Goal: Information Seeking & Learning: Check status

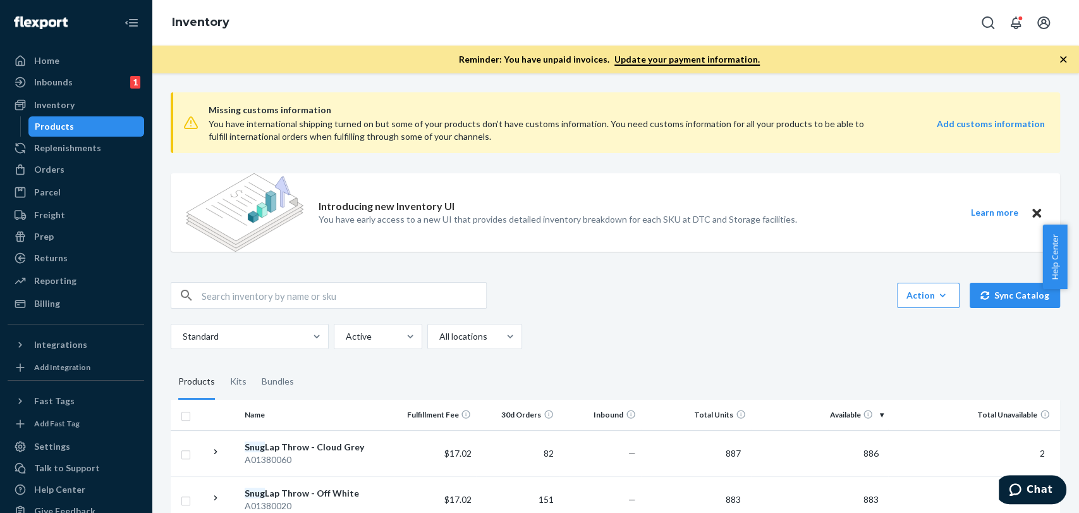
scroll to position [70, 0]
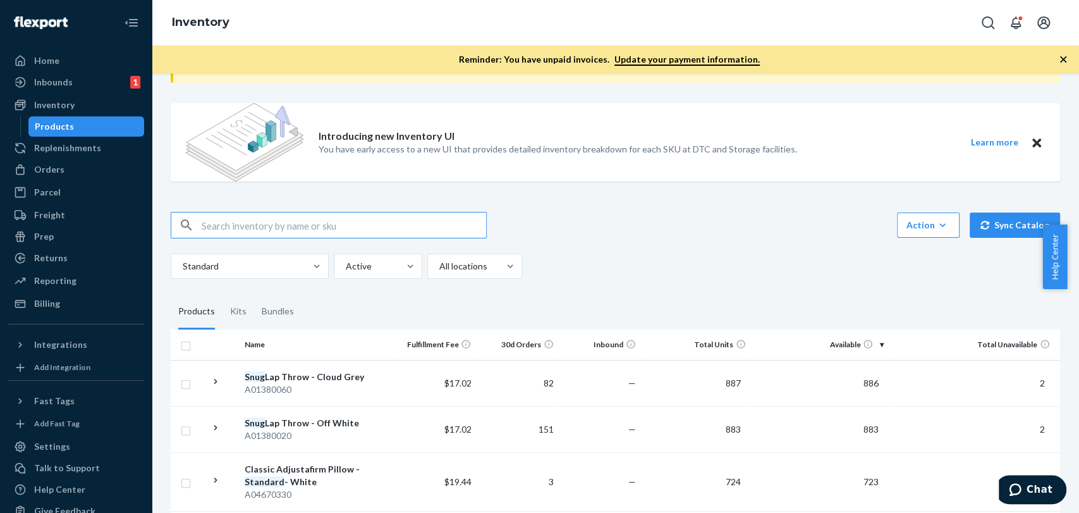
click at [258, 229] on input "text" at bounding box center [344, 224] width 284 height 25
click at [279, 227] on input "a0402" at bounding box center [344, 224] width 284 height 25
click at [291, 227] on input "a04020" at bounding box center [344, 224] width 284 height 25
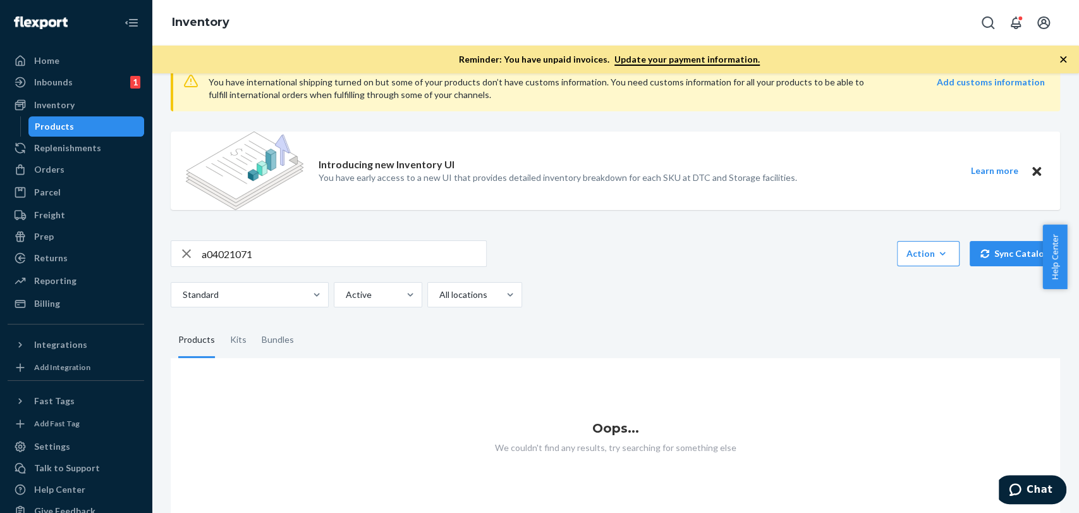
scroll to position [63, 0]
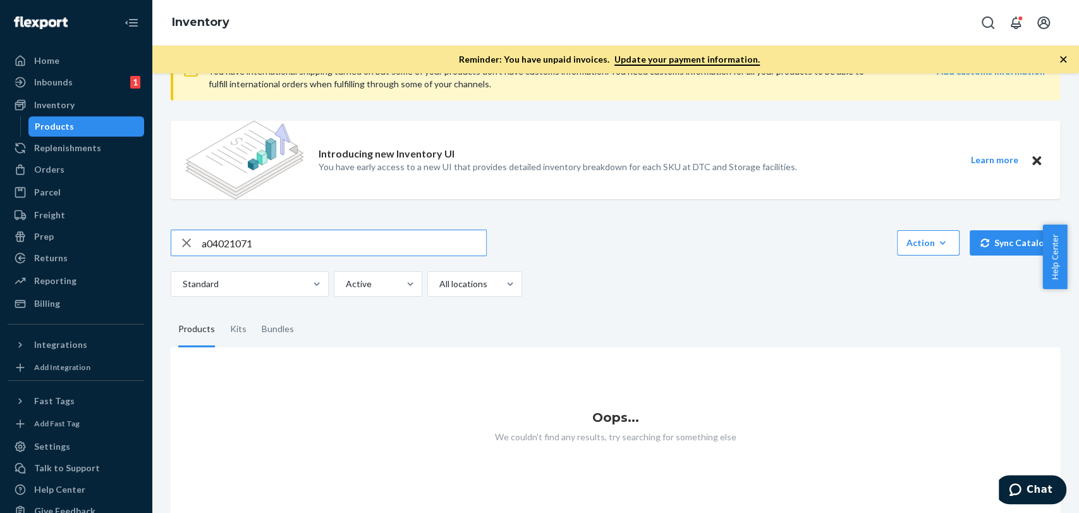
click at [174, 233] on div "a04021071" at bounding box center [328, 242] width 315 height 25
paste input "A04210700"
type input "A04210700"
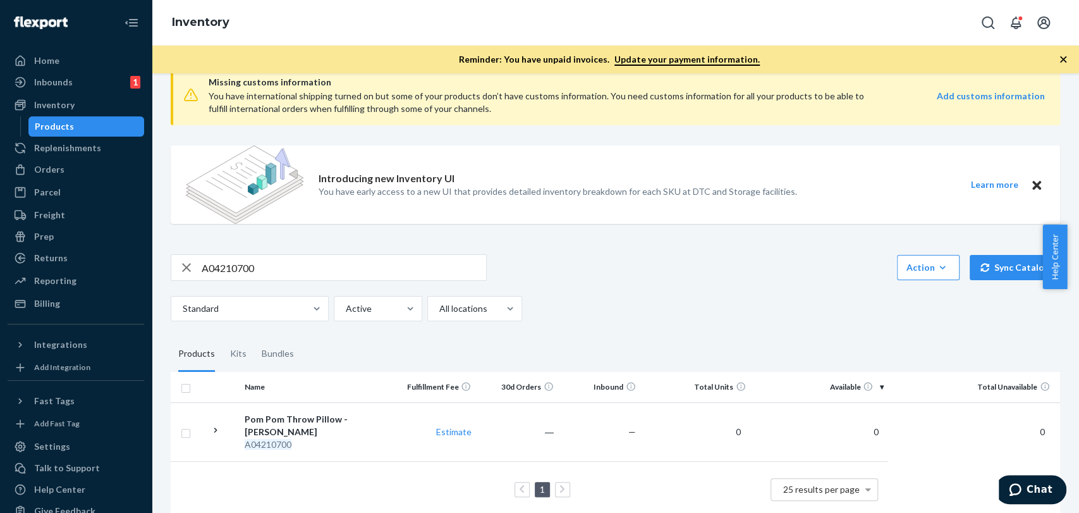
scroll to position [42, 0]
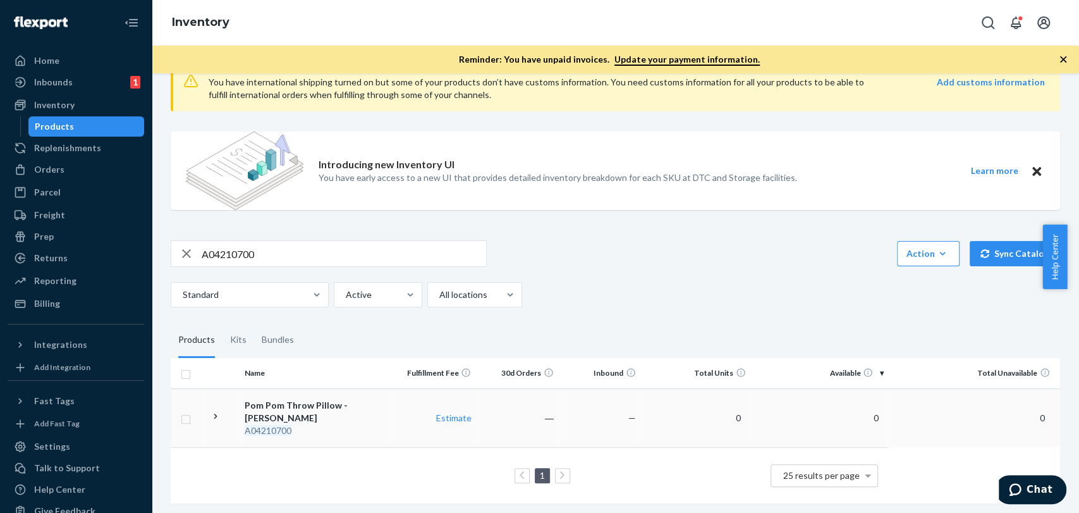
click at [215, 413] on icon at bounding box center [215, 415] width 3 height 5
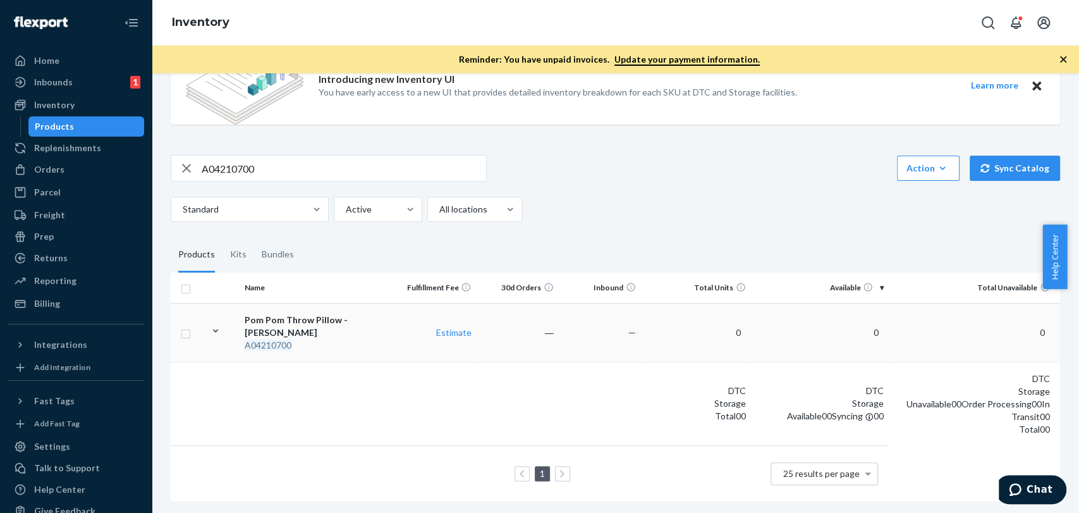
scroll to position [129, 0]
click at [334, 337] on div "A04210700" at bounding box center [317, 343] width 144 height 13
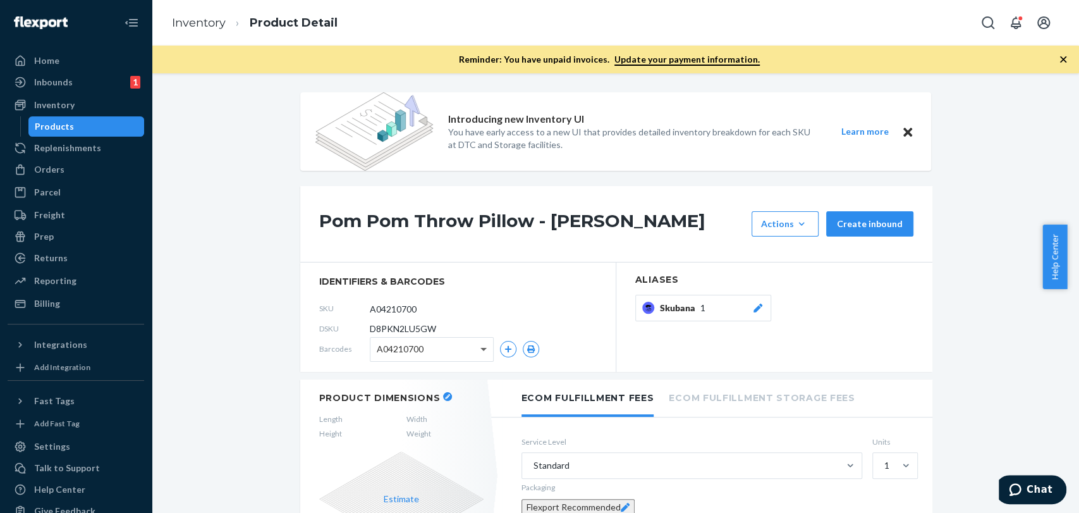
click at [480, 348] on span at bounding box center [483, 350] width 6 height 4
click at [504, 347] on icon "button" at bounding box center [508, 349] width 8 height 8
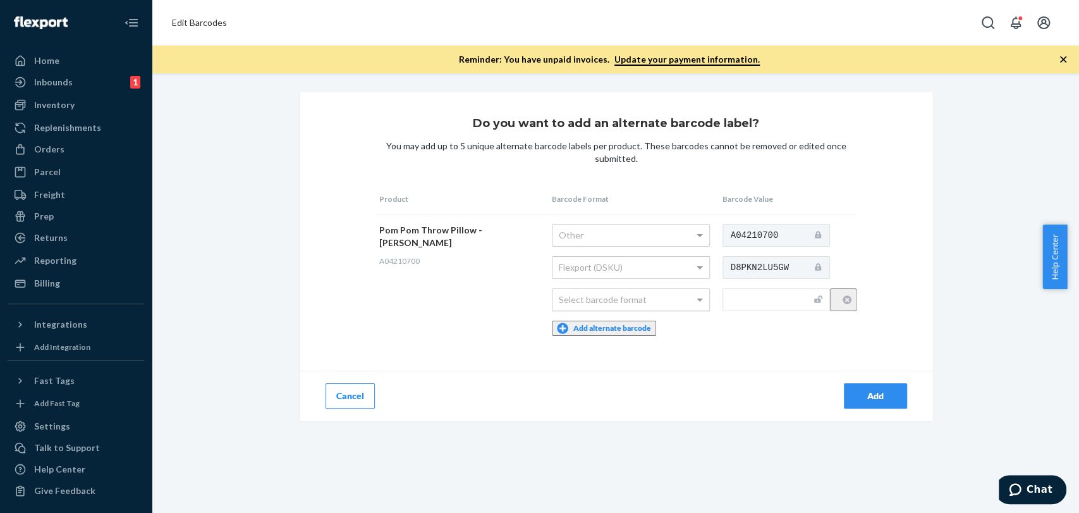
click at [599, 300] on div "Select barcode format" at bounding box center [630, 299] width 157 height 21
click at [724, 300] on input "text" at bounding box center [775, 299] width 107 height 23
paste input "810095961786"
type input "810095961786"
click at [878, 393] on div "Add" at bounding box center [875, 395] width 42 height 13
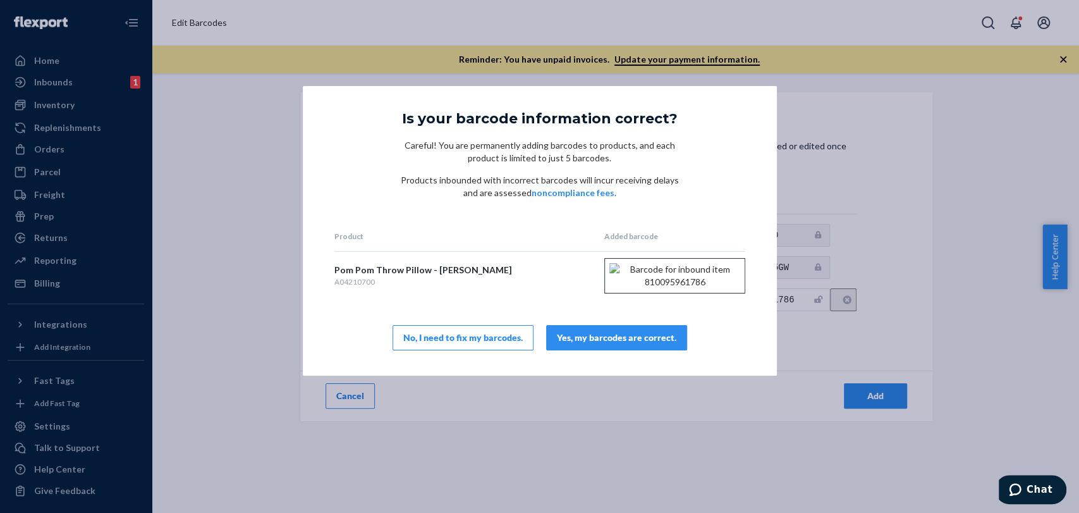
click at [606, 344] on div "Yes, my barcodes are correct." at bounding box center [616, 337] width 119 height 13
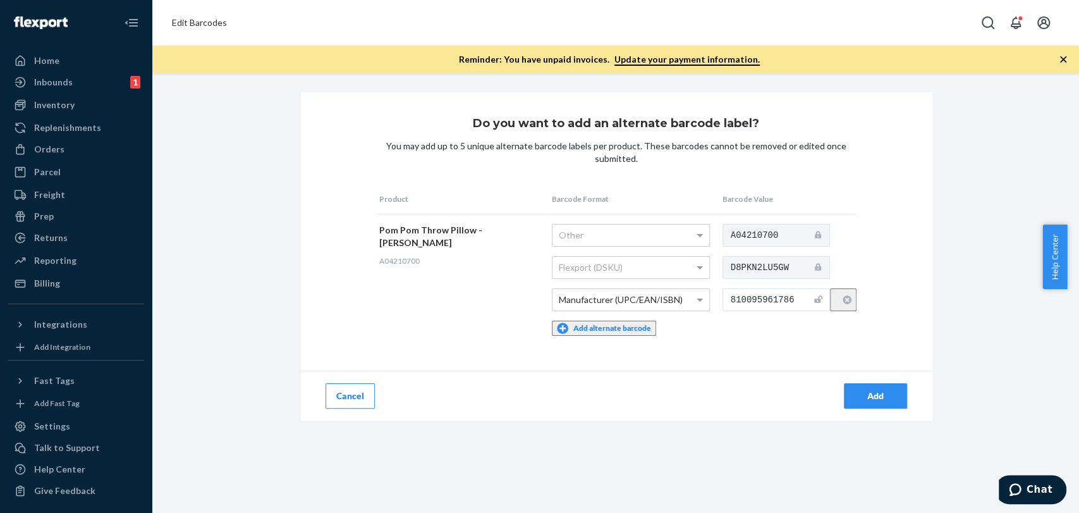
click at [868, 391] on div "Add" at bounding box center [875, 395] width 42 height 13
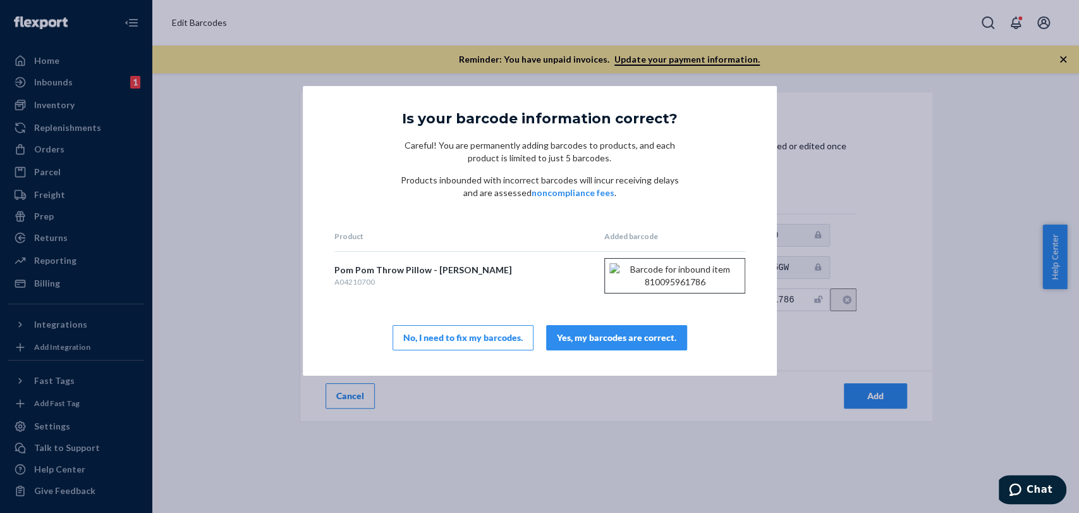
click at [644, 344] on div "Yes, my barcodes are correct." at bounding box center [616, 337] width 119 height 13
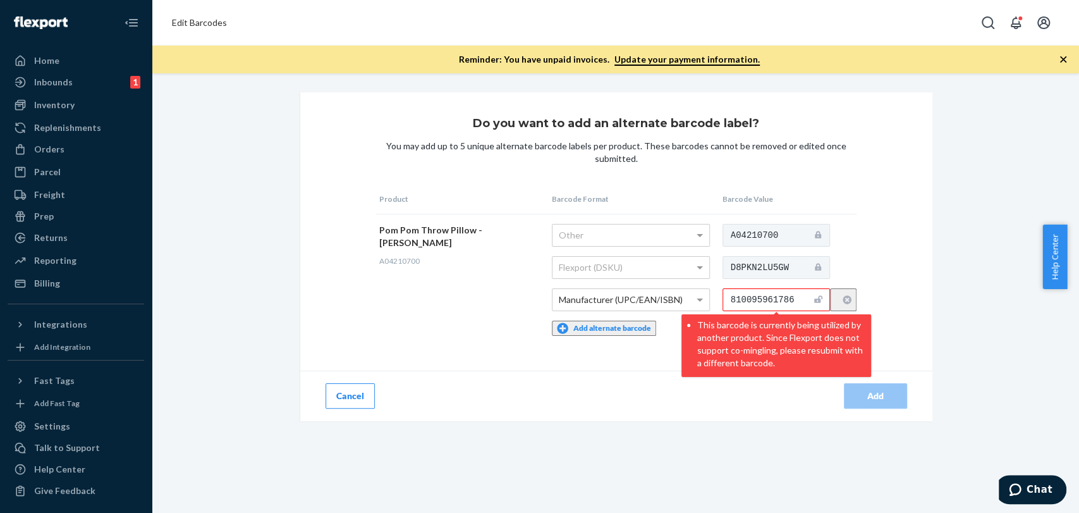
click at [358, 395] on button "Cancel" at bounding box center [349, 395] width 49 height 25
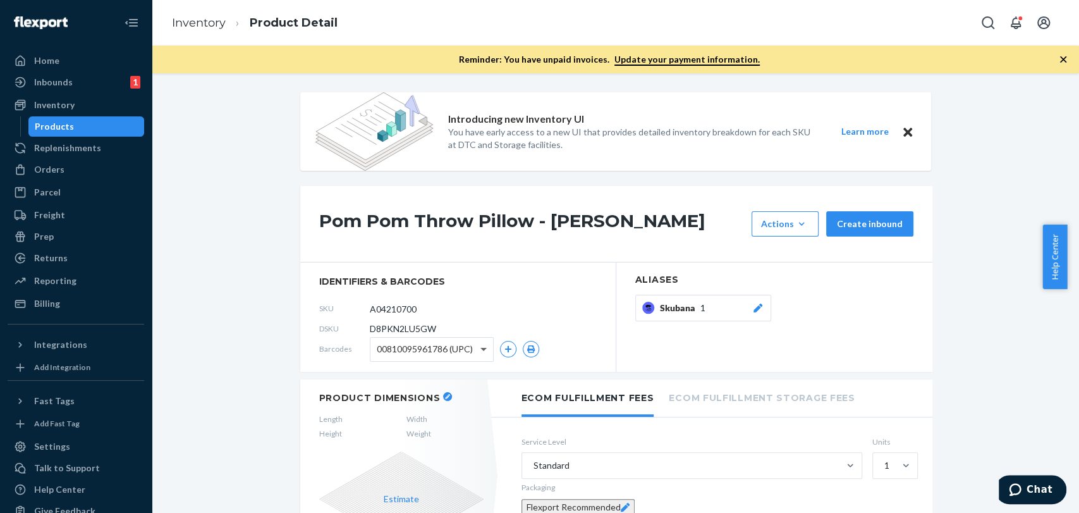
click at [480, 349] on span at bounding box center [483, 350] width 6 height 4
click at [62, 125] on div "Products" at bounding box center [54, 126] width 39 height 13
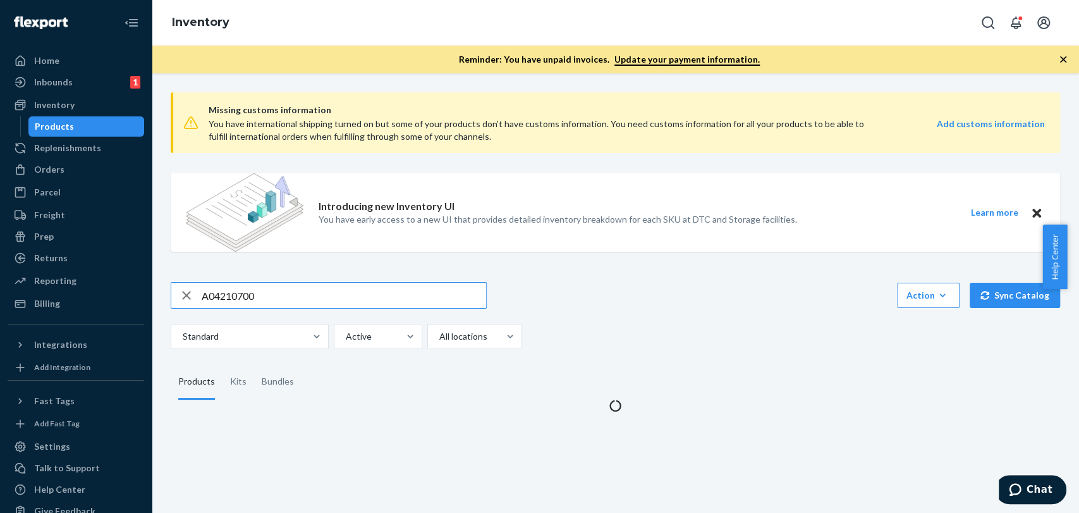
drag, startPoint x: 278, startPoint y: 293, endPoint x: 177, endPoint y: 293, distance: 101.1
click at [177, 293] on div "A04210700" at bounding box center [328, 295] width 315 height 25
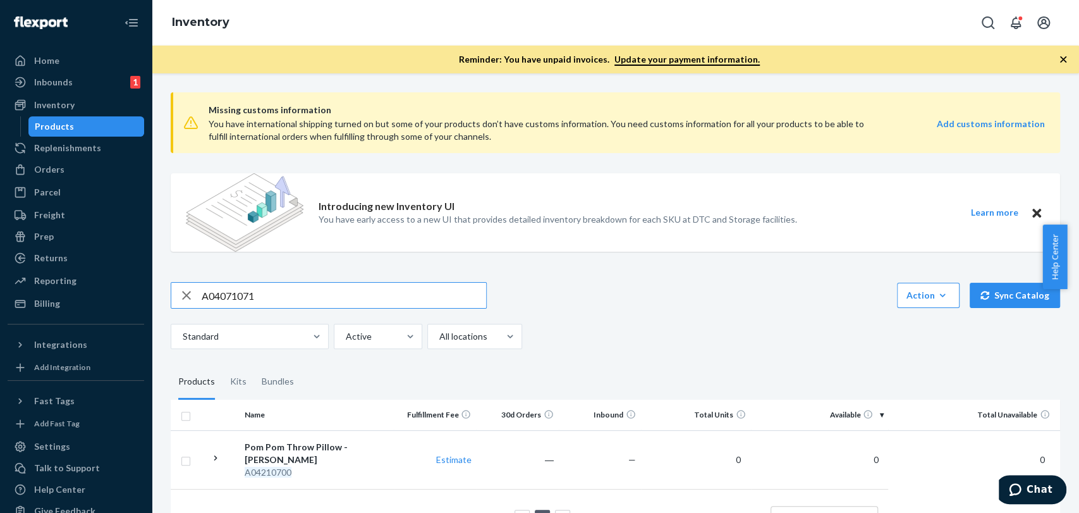
type input "A04071071"
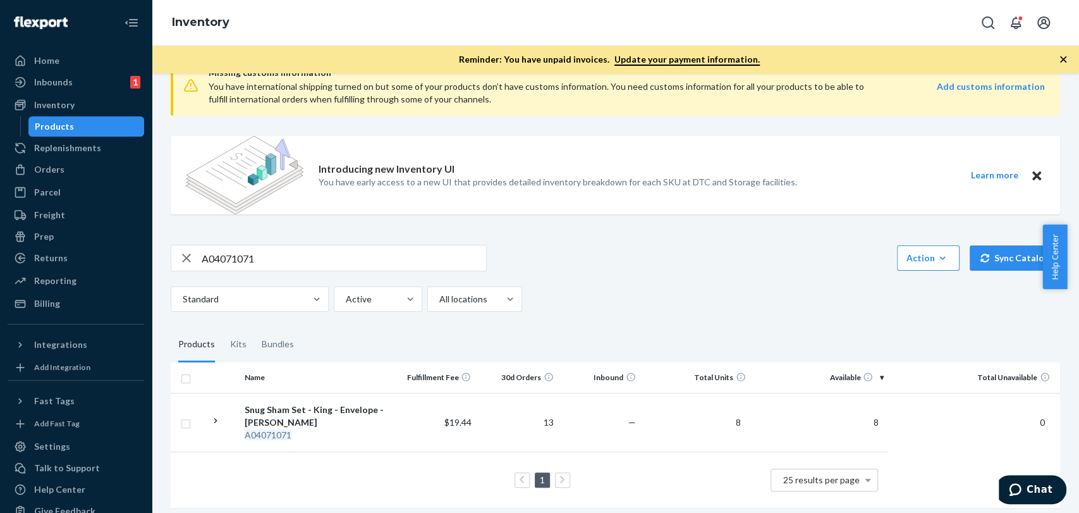
scroll to position [55, 0]
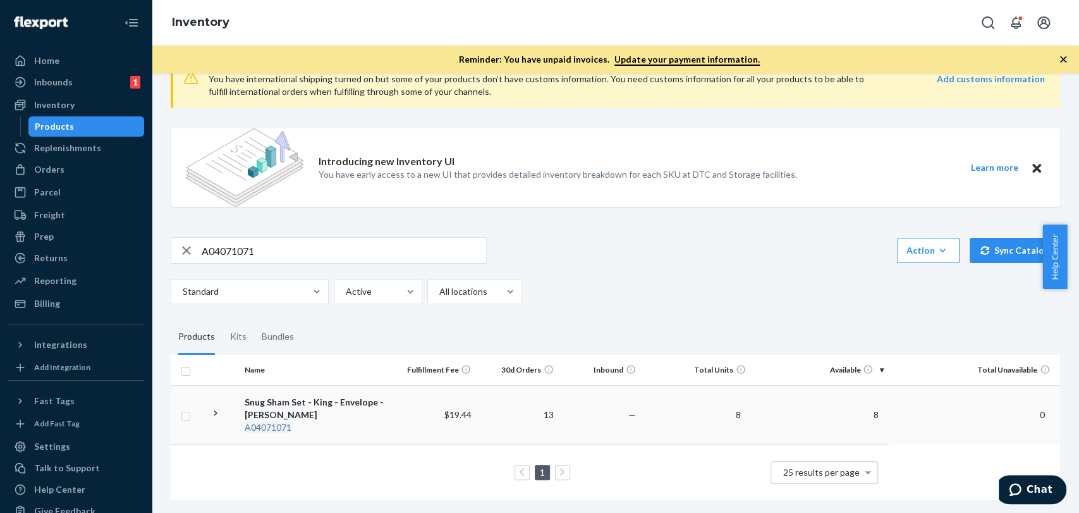
click at [252, 399] on div "Snug Sham Set - King - Envelope - [PERSON_NAME]" at bounding box center [317, 408] width 144 height 25
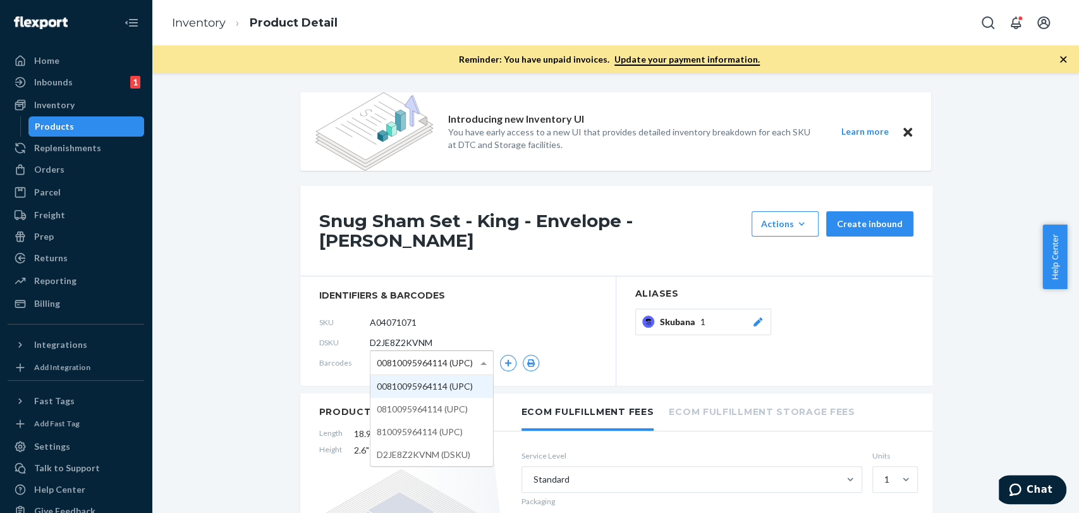
click at [454, 352] on span "00810095964114 (UPC)" at bounding box center [425, 362] width 96 height 21
click at [407, 310] on input "A04071071" at bounding box center [426, 322] width 99 height 24
drag, startPoint x: 435, startPoint y: 306, endPoint x: 351, endPoint y: 305, distance: 84.1
click at [351, 312] on div "SKU A04071071" at bounding box center [457, 322] width 277 height 20
click at [356, 276] on section "identifiers & barcodes SKU A04071071 DSKU D2JE8Z2KVNM Barcodes 00810095964114 (…" at bounding box center [458, 330] width 316 height 109
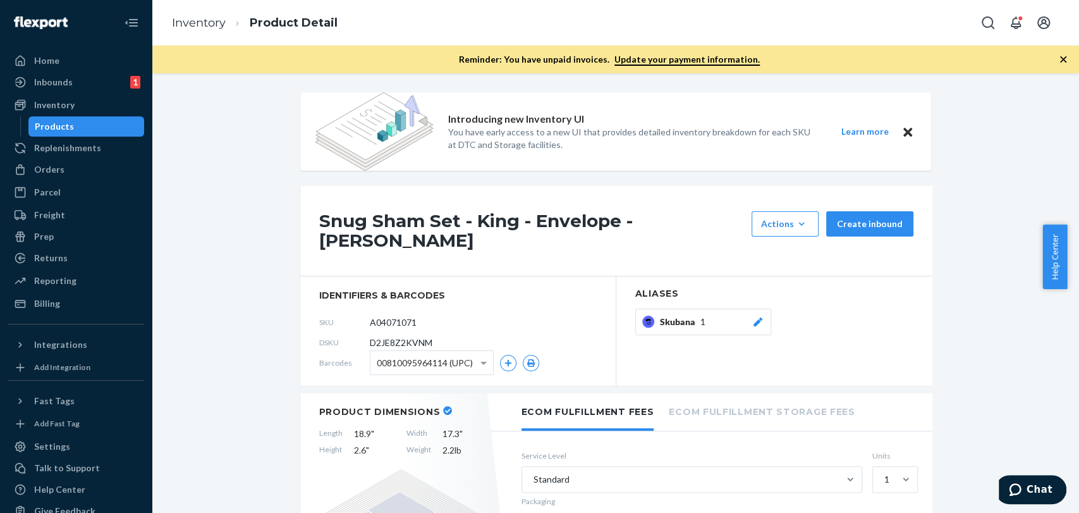
click at [54, 125] on div "Products" at bounding box center [54, 126] width 39 height 13
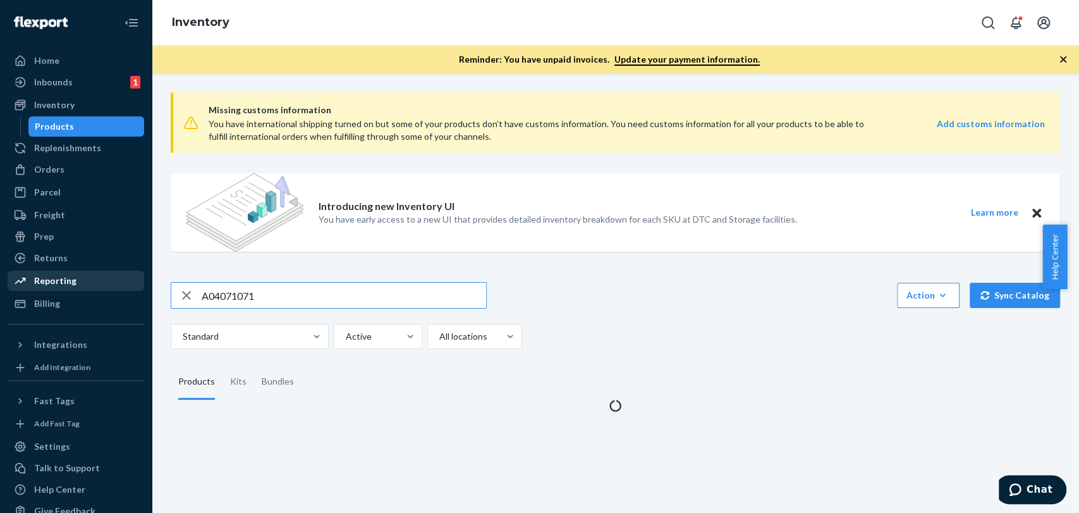
drag, startPoint x: 266, startPoint y: 295, endPoint x: 107, endPoint y: 285, distance: 159.6
click at [107, 285] on div "Home Inbounds 1 Shipping Plans Problems 1 Inventory Products Replenishments Ord…" at bounding box center [539, 256] width 1079 height 513
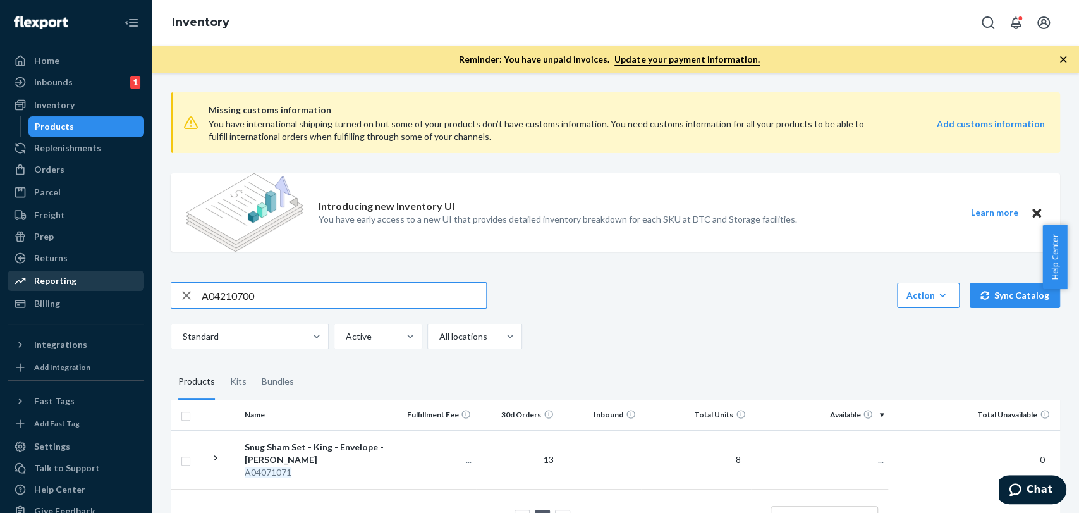
type input "A04210700"
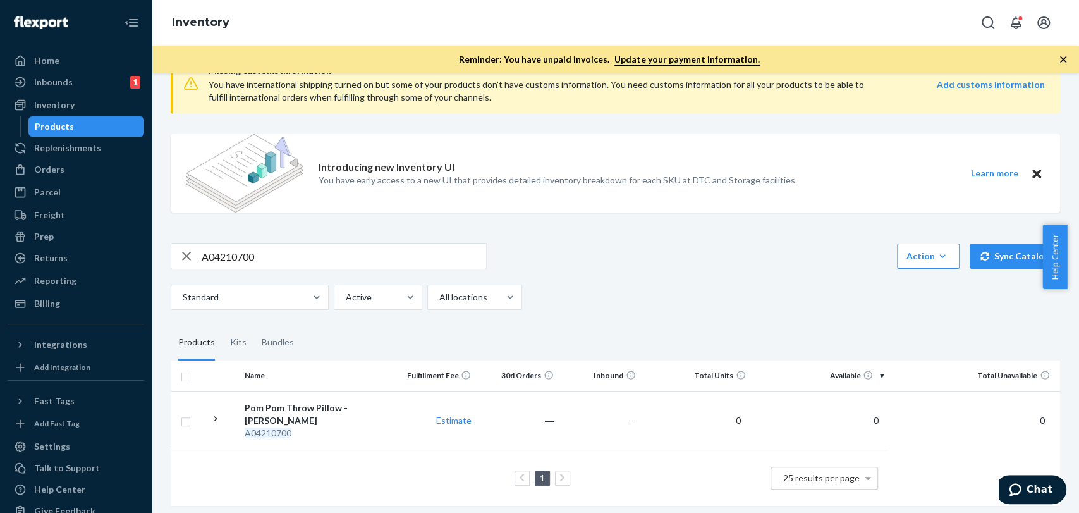
scroll to position [42, 0]
click at [286, 425] on em "A04210700" at bounding box center [268, 430] width 47 height 11
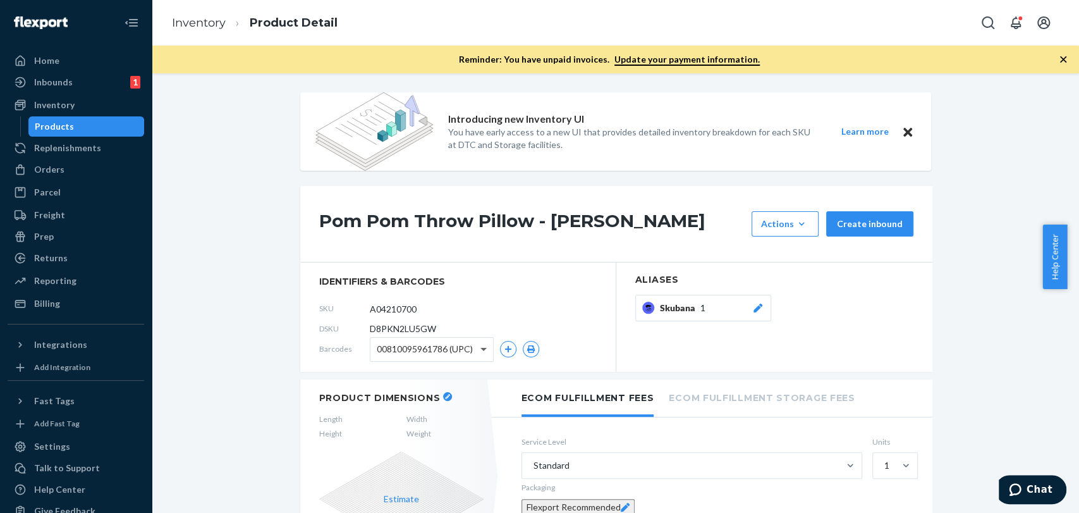
click at [480, 348] on span at bounding box center [483, 350] width 6 height 4
